Goal: Find contact information: Find contact information

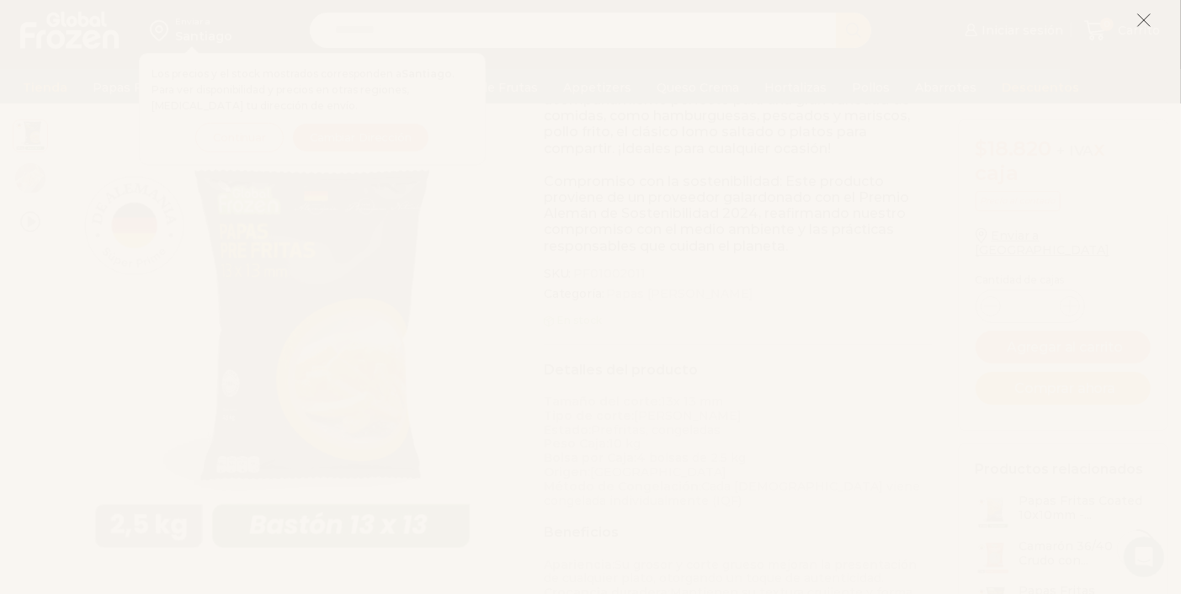
scroll to position [512, 0]
click at [1142, 30] on button at bounding box center [1143, 20] width 15 height 36
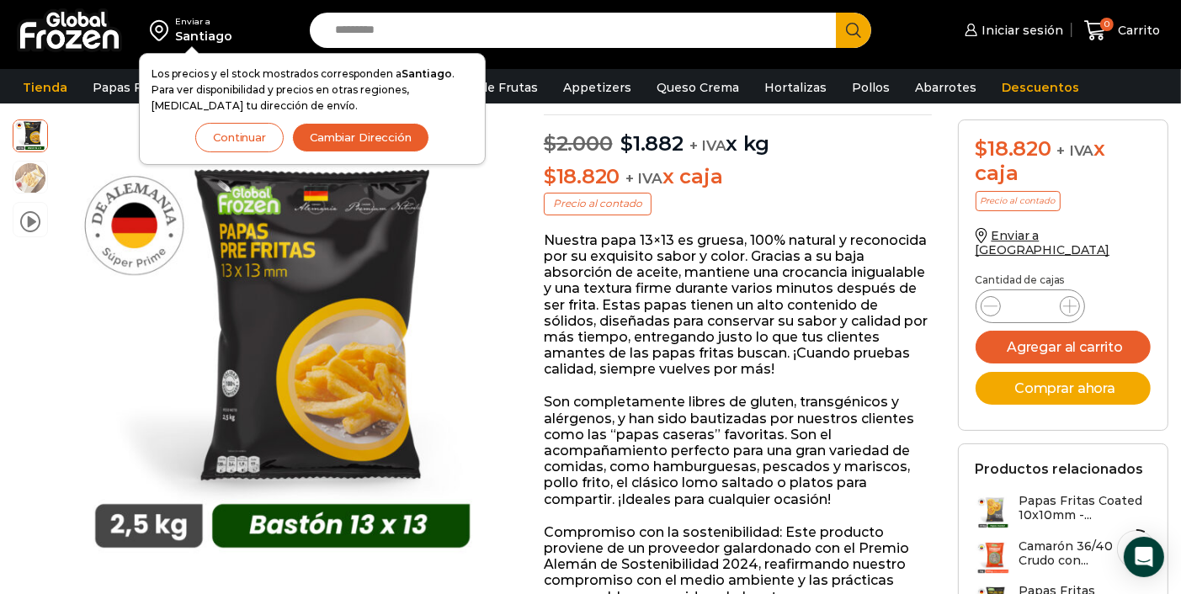
scroll to position [0, 0]
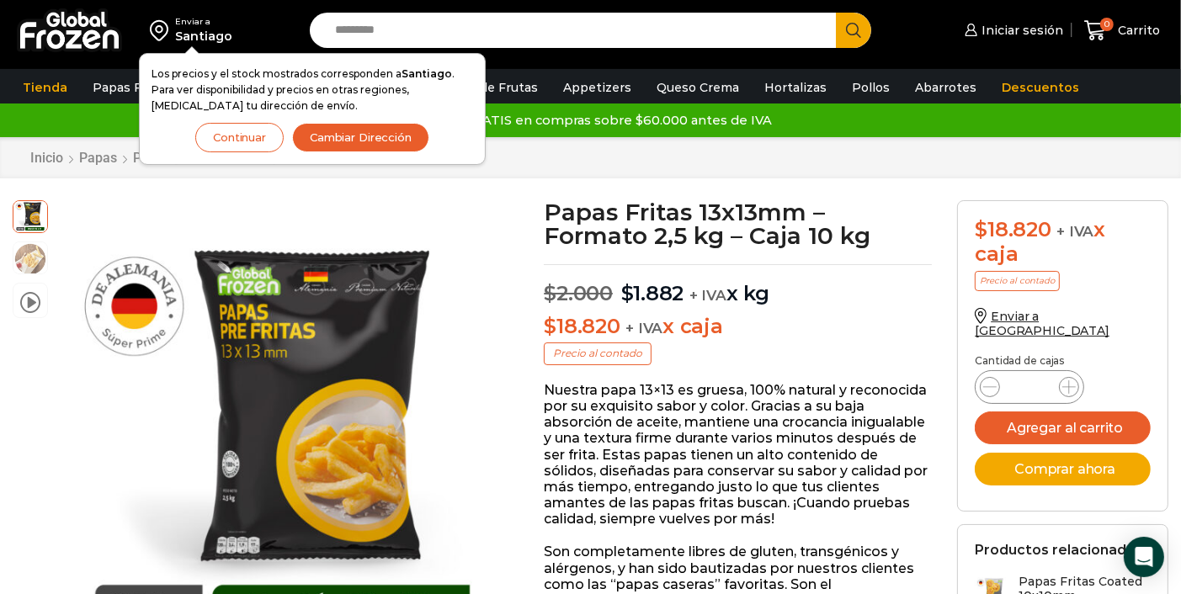
click at [236, 131] on button "Continuar" at bounding box center [239, 137] width 88 height 29
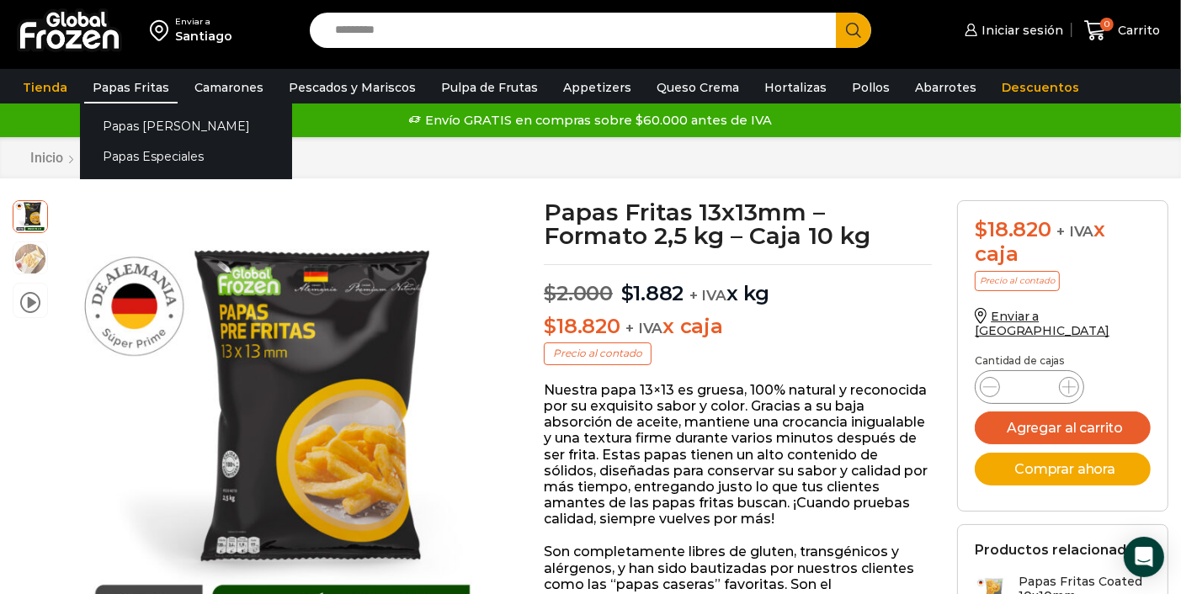
click at [135, 92] on link "Papas Fritas" at bounding box center [130, 88] width 93 height 32
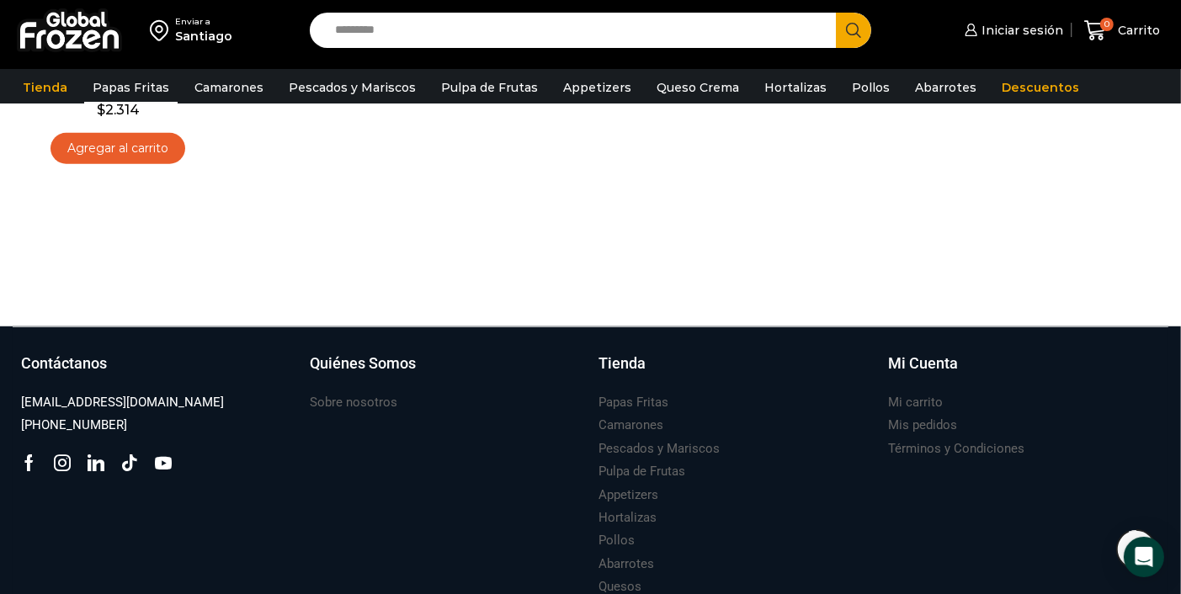
scroll to position [1235, 0]
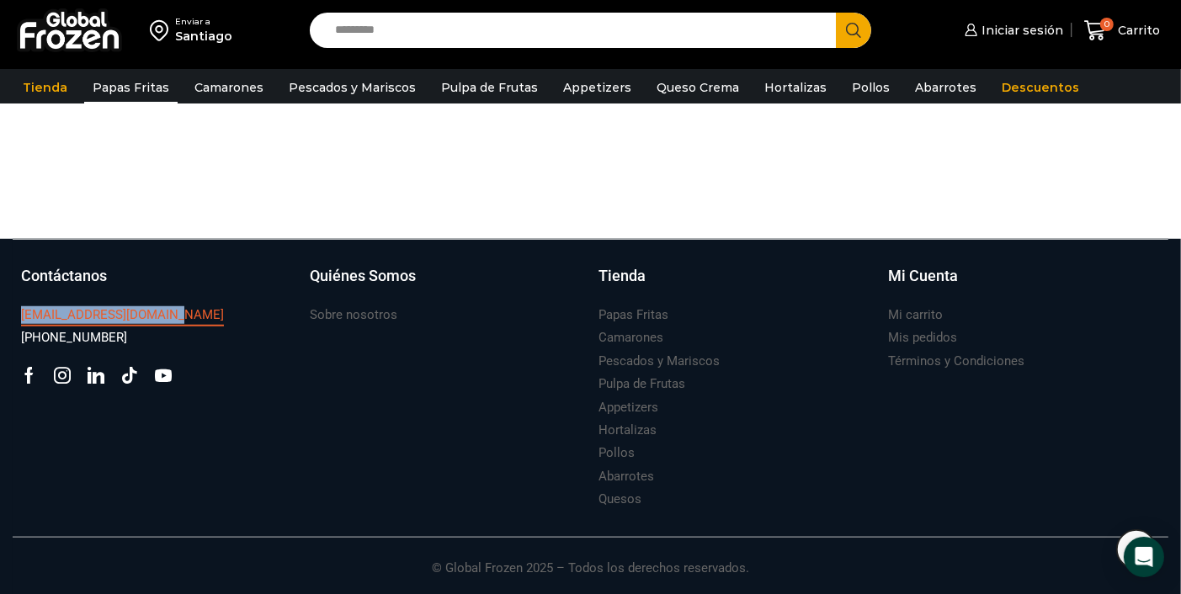
drag, startPoint x: 183, startPoint y: 313, endPoint x: 20, endPoint y: 321, distance: 163.5
click at [21, 321] on div "[EMAIL_ADDRESS][DOMAIN_NAME]" at bounding box center [157, 315] width 272 height 23
copy h3 "[EMAIL_ADDRESS][DOMAIN_NAME]"
click at [25, 377] on icon at bounding box center [29, 375] width 16 height 17
click at [94, 381] on icon at bounding box center [96, 375] width 17 height 17
